Goal: Use online tool/utility: Use online tool/utility

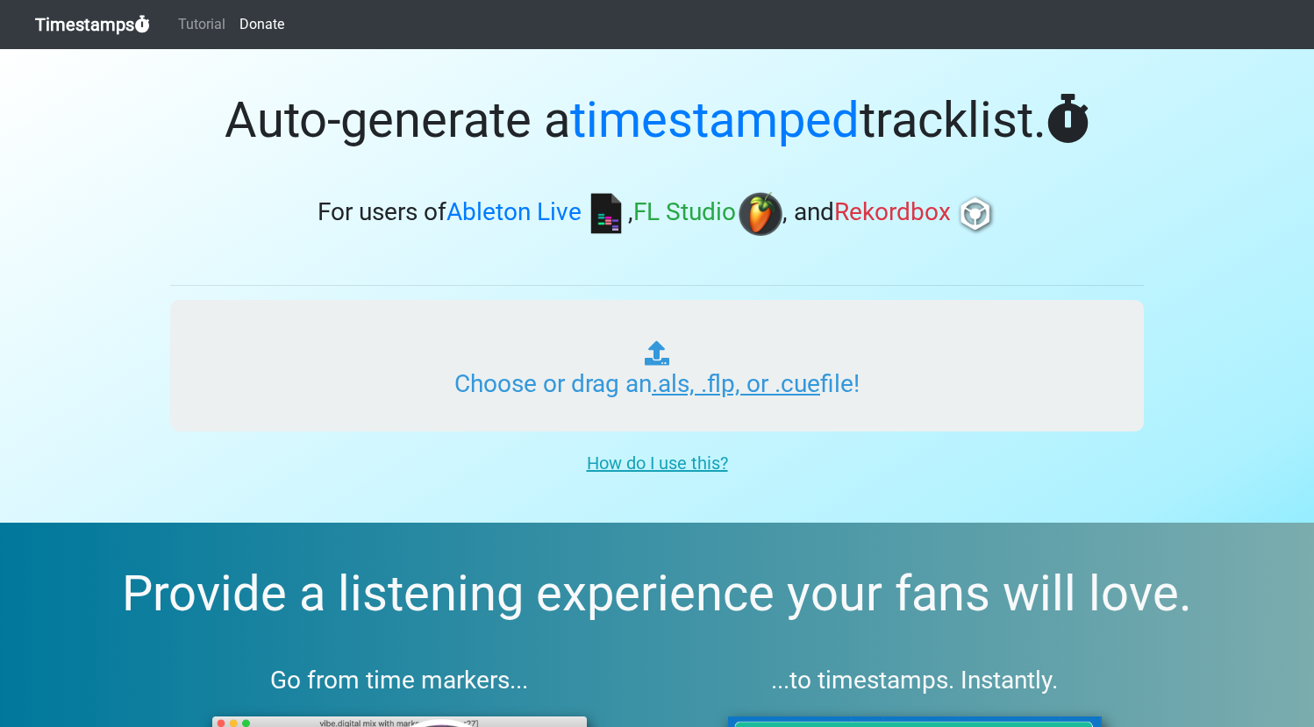
click at [554, 315] on input "Choose or drag an .als, .flp, or .cue file!" at bounding box center [657, 366] width 974 height 132
type input "C:\fakepath\SSR 08.als"
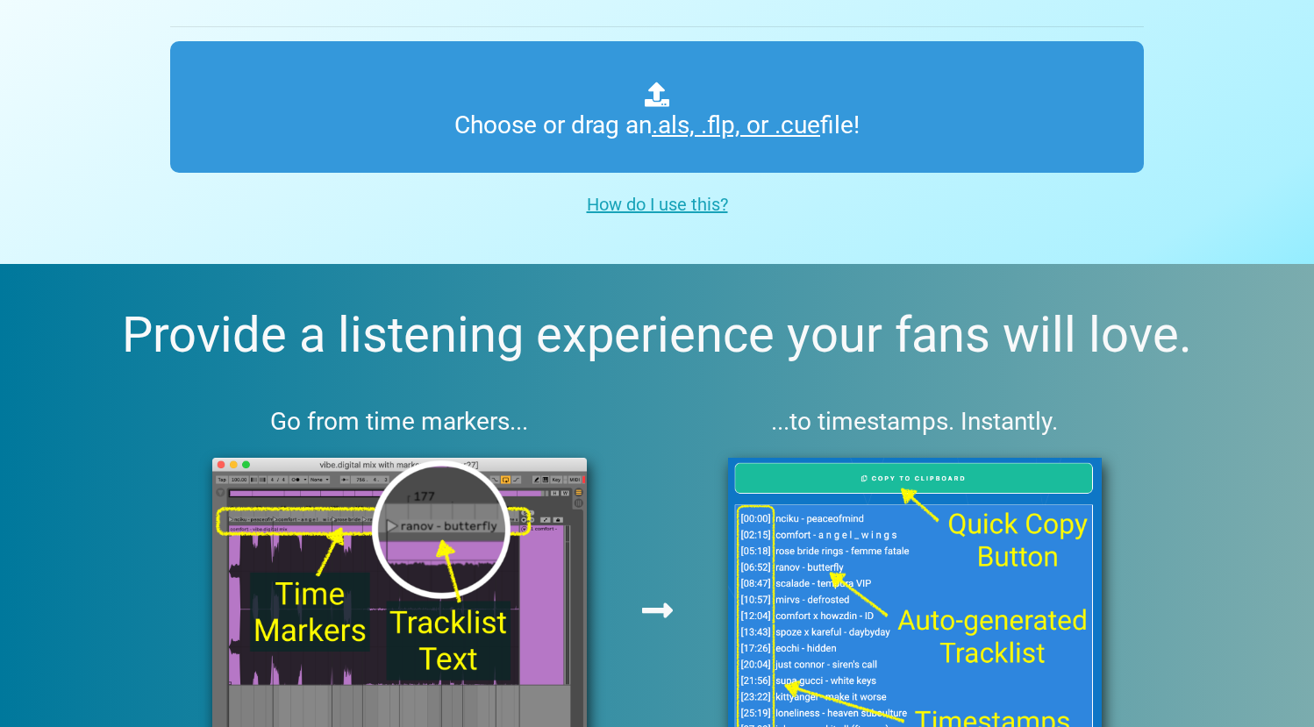
scroll to position [2, 0]
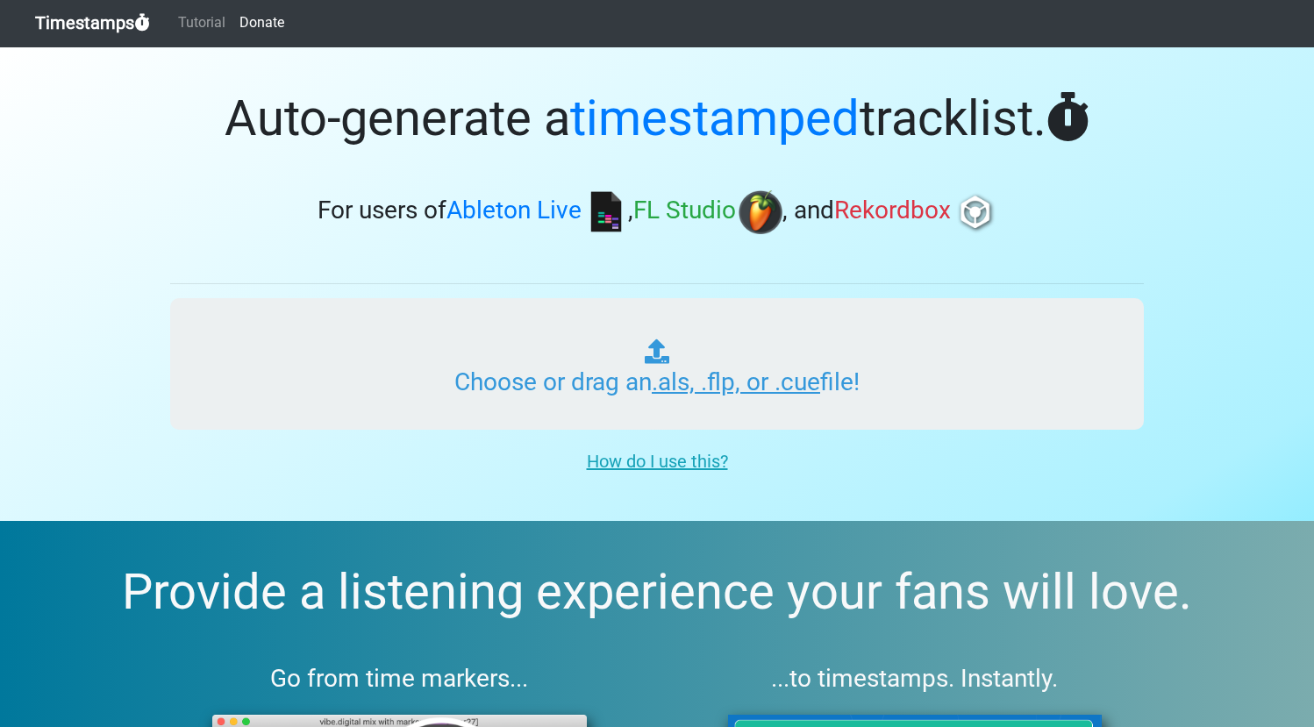
click at [680, 390] on input "Choose or drag an .als, .flp, or .cue file!" at bounding box center [657, 364] width 974 height 132
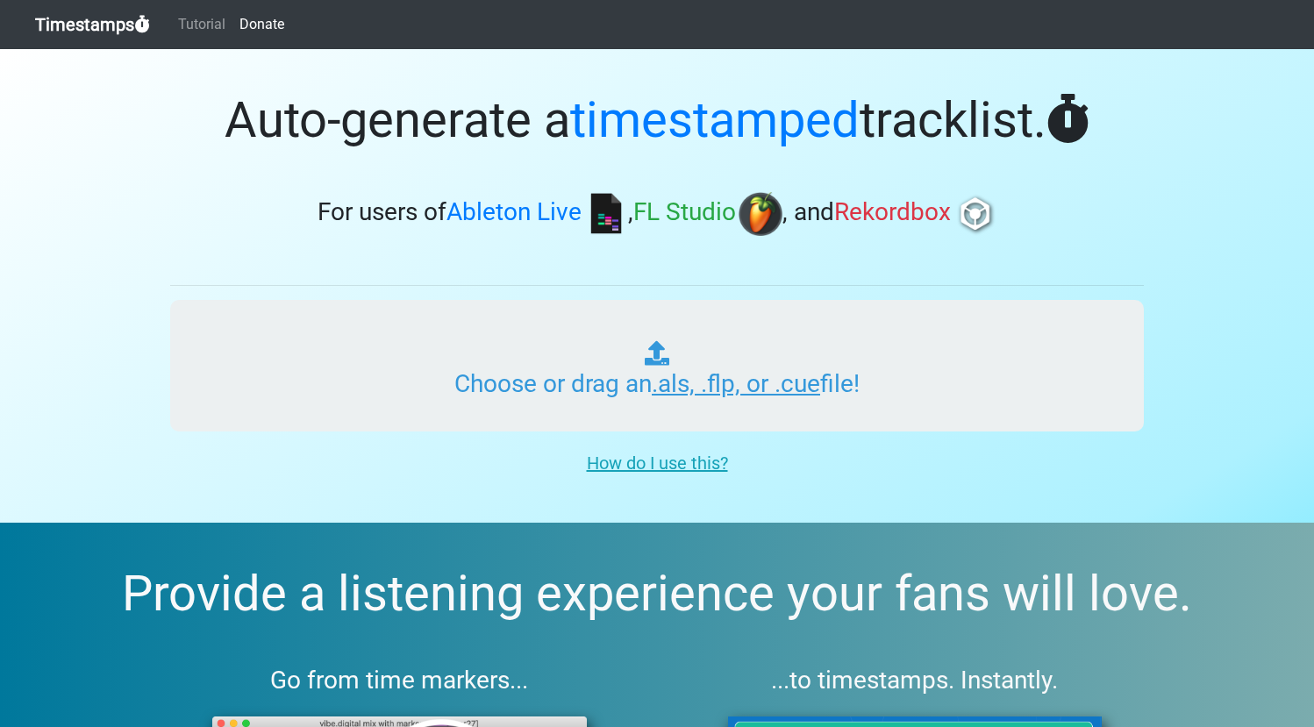
type input "C:\fakepath\SSR 08.als"
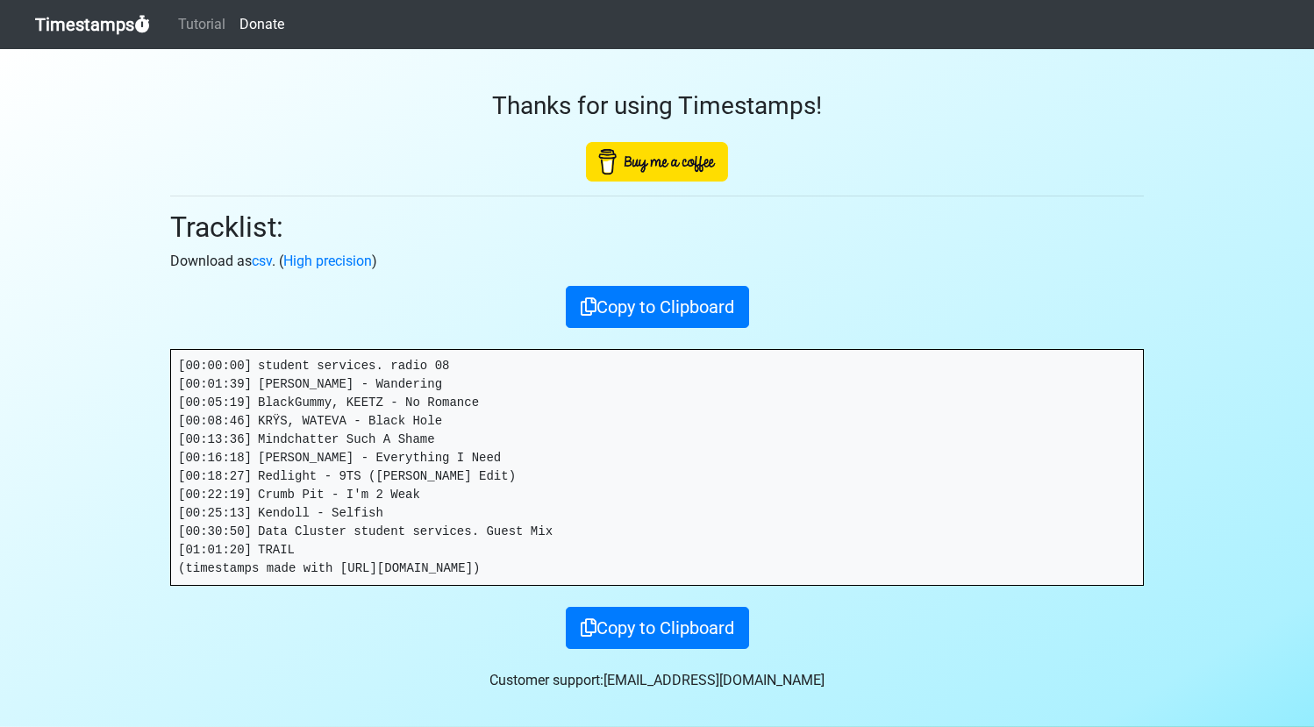
click at [335, 552] on pre "[00:00:00] student services. radio 08 [00:01:39] Sammy Legs - Wandering [00:05:…" at bounding box center [657, 467] width 972 height 235
click at [297, 552] on pre "[00:00:00] student services. radio 08 [00:01:39] Sammy Legs - Wandering [00:05:…" at bounding box center [657, 467] width 972 height 235
click at [287, 550] on pre "[00:00:00] student services. radio 08 [00:01:39] Sammy Legs - Wandering [00:05:…" at bounding box center [657, 467] width 972 height 235
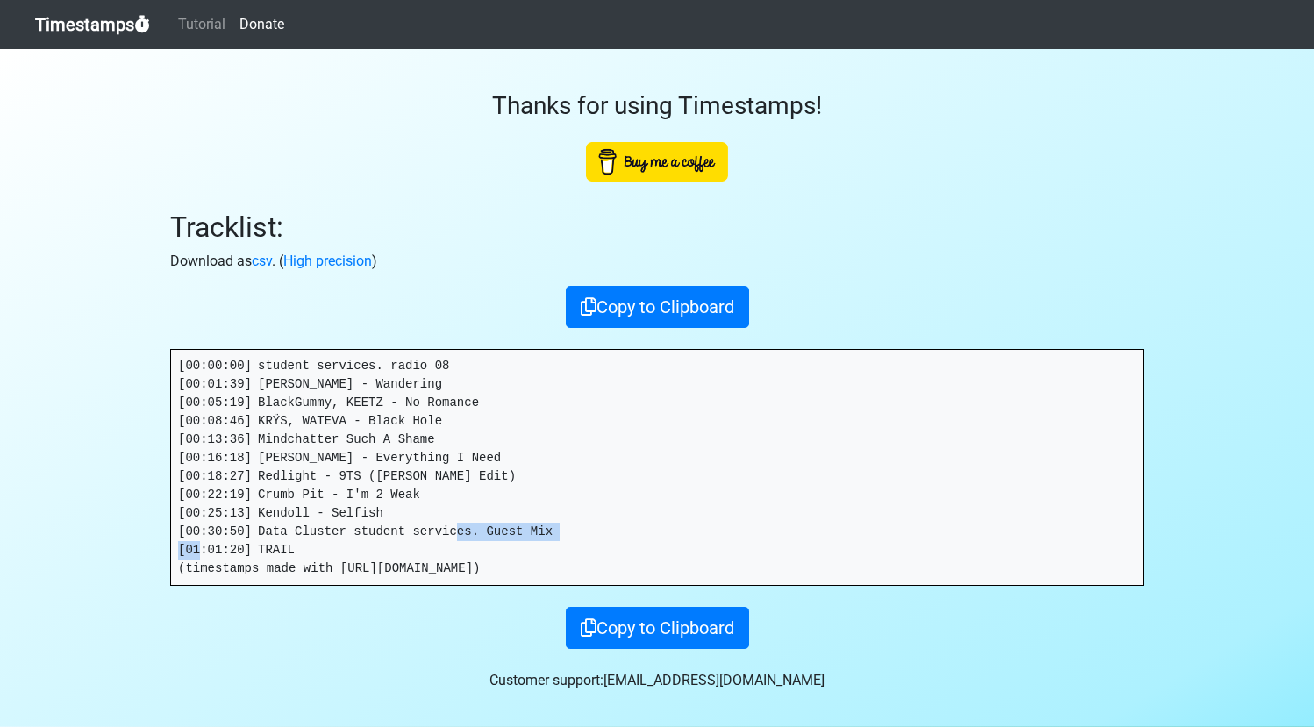
click at [325, 547] on pre "[00:00:00] student services. radio 08 [00:01:39] Sammy Legs - Wandering [00:05:…" at bounding box center [657, 467] width 972 height 235
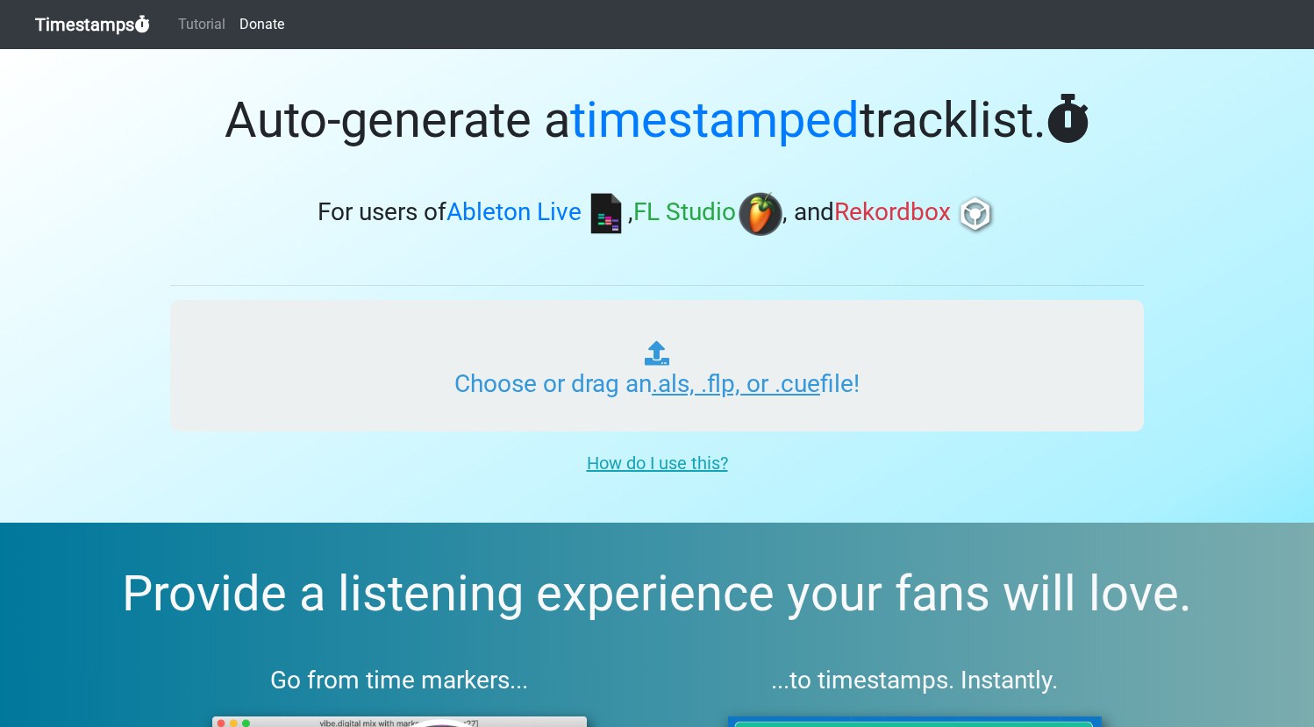
type input "C:\fakepath\SSR 08.als"
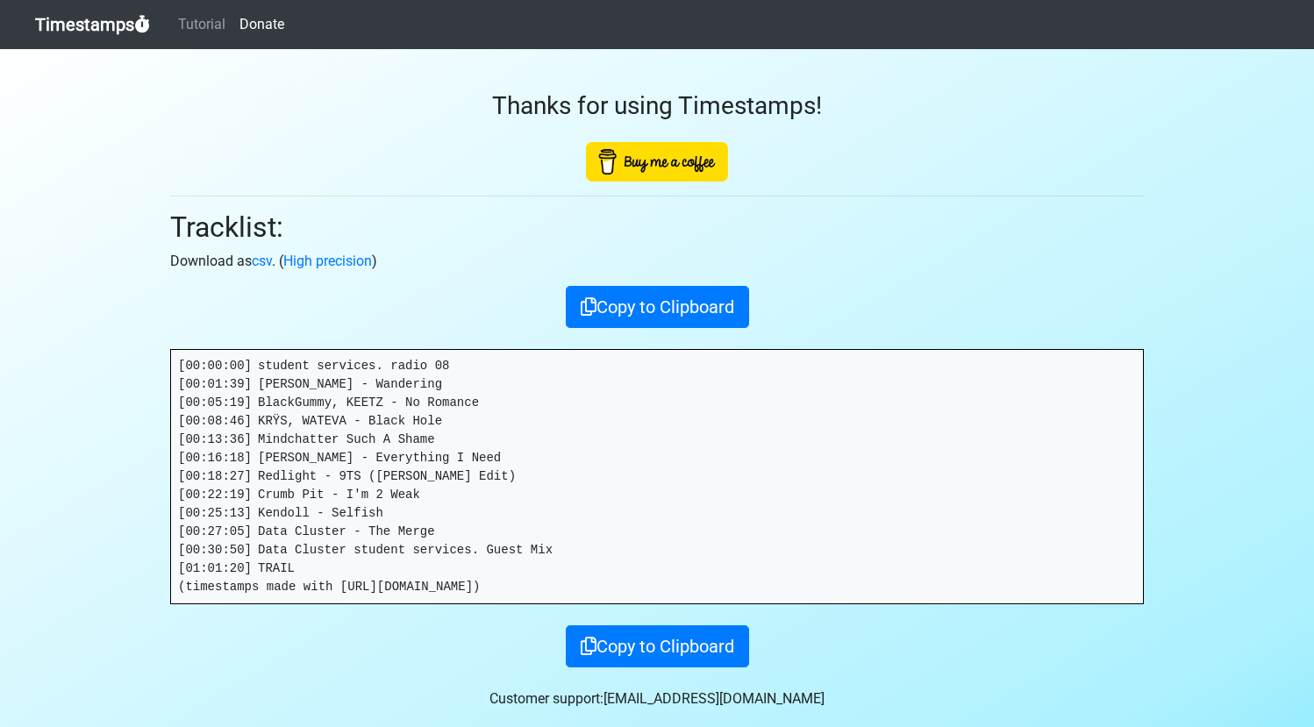
click at [567, 550] on pre "[00:00:00] student services. radio 08 [00:01:39] [PERSON_NAME] - Wandering [00:…" at bounding box center [657, 477] width 972 height 254
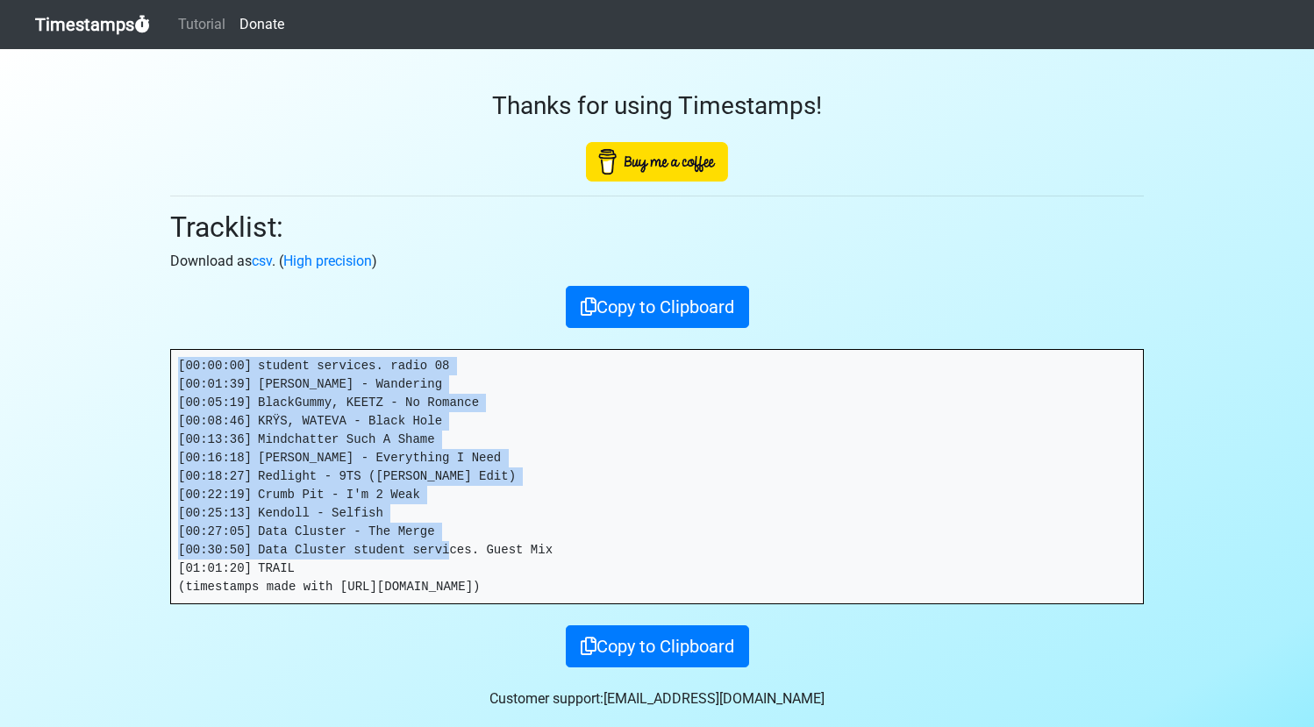
drag, startPoint x: 569, startPoint y: 550, endPoint x: 127, endPoint y: 354, distance: 483.5
click at [127, 354] on section "Thanks for using Timestamps! Tracklist: Download as csv . ( High precision ) Co…" at bounding box center [657, 397] width 1314 height 696
copy pre "[00:00:00] student services. radio 08 [00:01:39] [PERSON_NAME] - Wandering [00:…"
